Goal: Transaction & Acquisition: Purchase product/service

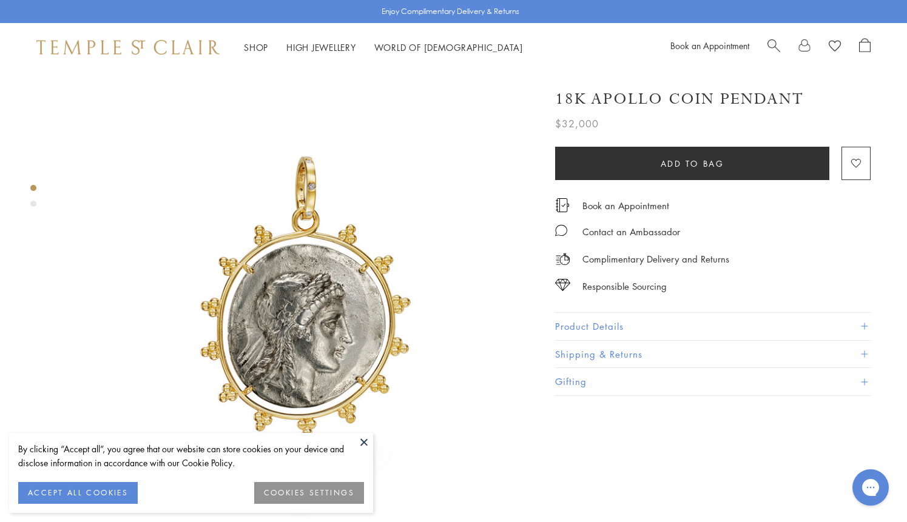
click at [73, 489] on button "ACCEPT ALL COOKIES" at bounding box center [77, 493] width 119 height 22
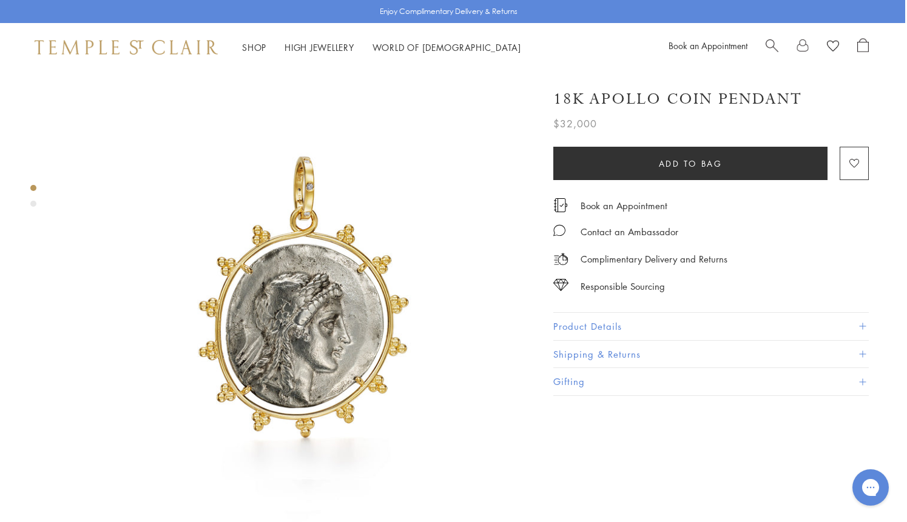
scroll to position [0, 2]
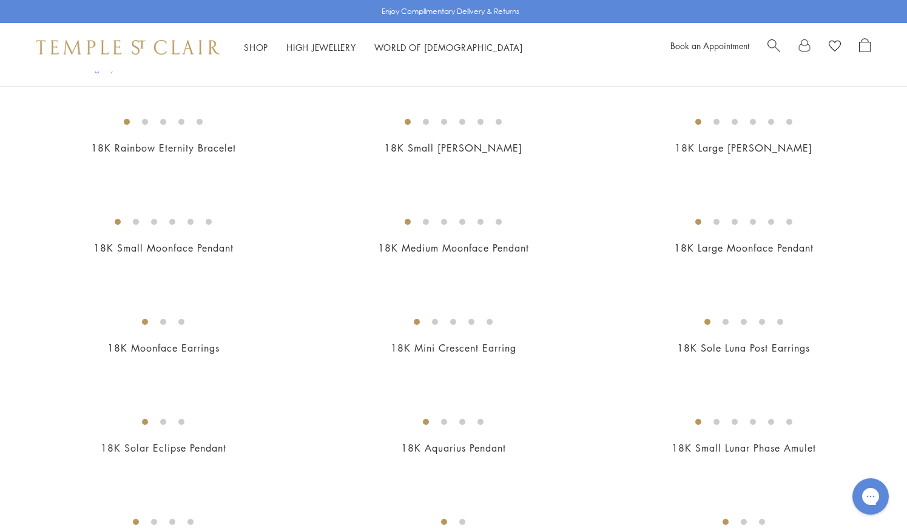
scroll to position [876, 0]
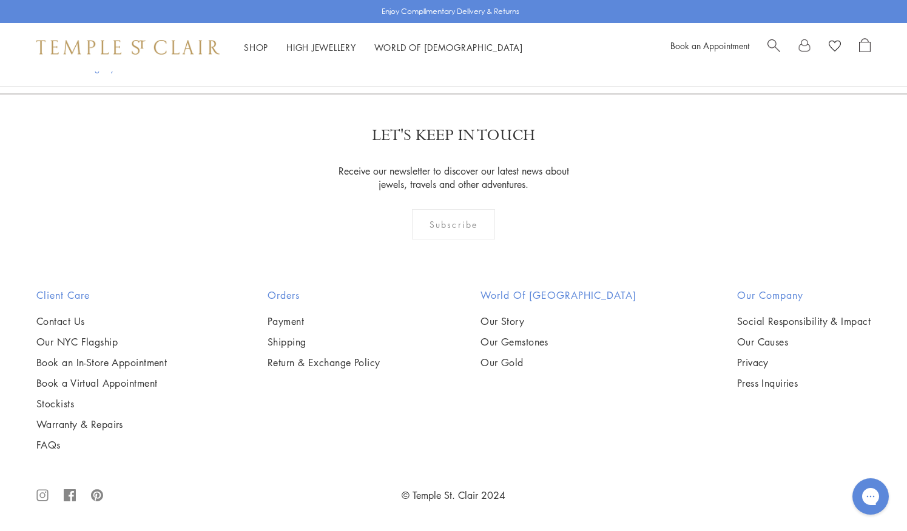
scroll to position [2854, 0]
